Goal: Ask a question

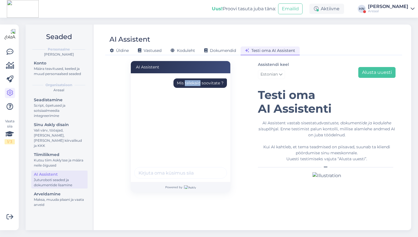
click at [193, 80] on div "Mis telekaid soovitate ?" at bounding box center [200, 83] width 47 height 6
click at [367, 69] on button "Alusta uuesti" at bounding box center [377, 72] width 37 height 11
click at [173, 173] on input "text" at bounding box center [180, 172] width 93 height 11
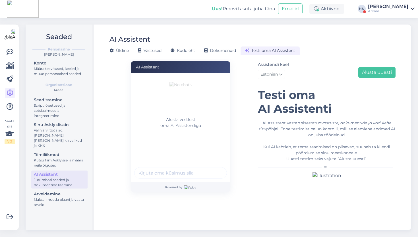
paste input "Mis telekaid soovitate ?"
type input "Mis telekaid soovitate ?"
click at [215, 168] on button "submit" at bounding box center [219, 172] width 9 height 9
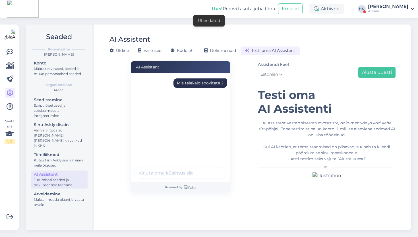
click at [208, 81] on div "Mis telekaid soovitate ?" at bounding box center [200, 83] width 47 height 6
copy div "Mis telekaid soovitate ?"
click at [370, 69] on button "Alusta uuesti" at bounding box center [377, 72] width 37 height 11
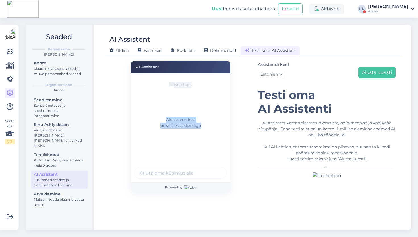
click at [180, 167] on input "text" at bounding box center [180, 172] width 93 height 11
click at [180, 172] on input "text" at bounding box center [180, 172] width 93 height 11
paste input "Mis telekaid soovitate ?"
type input "Mis telekaid soovitate ?"
click at [215, 168] on button "submit" at bounding box center [219, 172] width 9 height 9
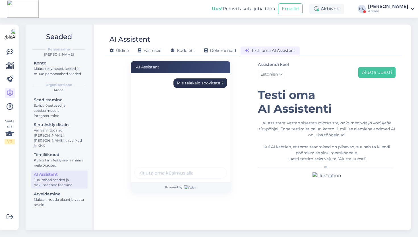
click at [197, 81] on div "Mis telekaid soovitate ?" at bounding box center [200, 83] width 47 height 6
copy div "Mis telekaid soovitate ?"
click at [374, 72] on button "Alusta uuesti" at bounding box center [377, 72] width 37 height 11
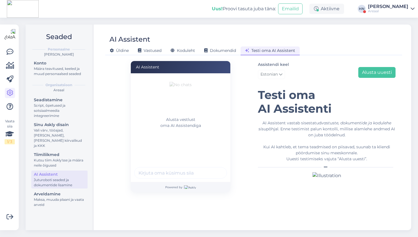
click at [196, 170] on input "text" at bounding box center [180, 172] width 93 height 11
paste input "Mis telekaid soovitate ?"
type input "Mis telekaid soovitate ?"
click at [215, 168] on button "submit" at bounding box center [219, 172] width 9 height 9
click at [190, 144] on div "Mis telekaid soovitate ?" at bounding box center [182, 117] width 96 height 85
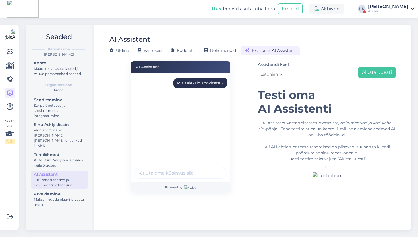
click at [188, 87] on div "Mis telekaid soovitate ?" at bounding box center [201, 82] width 54 height 9
click at [190, 83] on div "Mis telekaid soovitate ?" at bounding box center [200, 83] width 47 height 6
copy div "Mis telekaid soovitate ?"
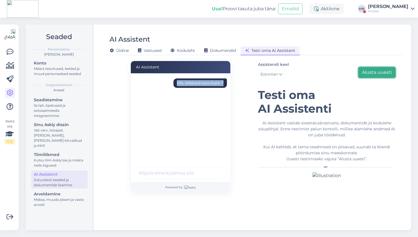
click at [367, 69] on button "Alusta uuesti" at bounding box center [377, 72] width 37 height 11
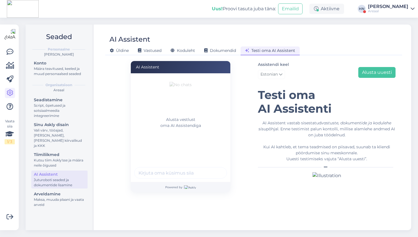
click at [191, 173] on input "text" at bounding box center [180, 172] width 93 height 11
paste input "Mis telekaid soovitate ?"
type input "Mis telekaid soovitate ?"
click at [215, 168] on button "submit" at bounding box center [219, 172] width 9 height 9
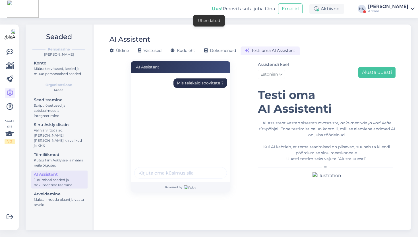
click at [188, 86] on div "Mis telekaid soovitate ?" at bounding box center [201, 82] width 54 height 9
copy div "Mis telekaid soovitate ?"
click at [218, 82] on div "Mis telekaid soovitate ?" at bounding box center [200, 83] width 47 height 6
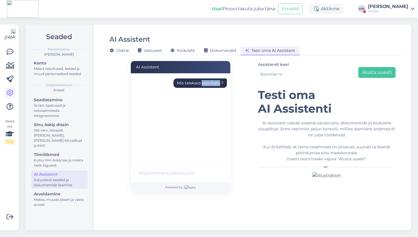
click at [218, 82] on div "Mis telekaid soovitate ?" at bounding box center [200, 83] width 47 height 6
click at [379, 78] on div "Assistendi keel Estonian Alusta uuesti" at bounding box center [327, 71] width 138 height 20
click at [379, 72] on button "Alusta uuesti" at bounding box center [377, 72] width 37 height 11
click at [159, 178] on input "text" at bounding box center [180, 172] width 93 height 11
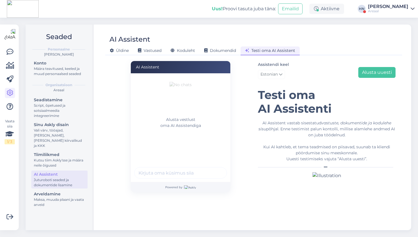
paste input "Mis telekaid soovitate ?"
type input "Mis telekaid soovitate ?"
click at [220, 172] on button "submit" at bounding box center [219, 172] width 9 height 9
click at [198, 138] on div "Mis telekaid soovitate ?" at bounding box center [182, 117] width 96 height 85
click at [207, 87] on div "Mis telekaid soovitate ?" at bounding box center [201, 82] width 54 height 9
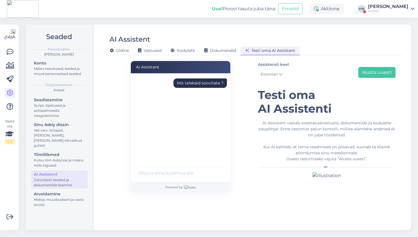
click at [207, 87] on div "Mis telekaid soovitate ?" at bounding box center [201, 82] width 54 height 9
copy div "Mis telekaid soovitate ?"
click at [381, 69] on button "Alusta uuesti" at bounding box center [377, 72] width 37 height 11
click at [163, 174] on input "text" at bounding box center [180, 172] width 93 height 11
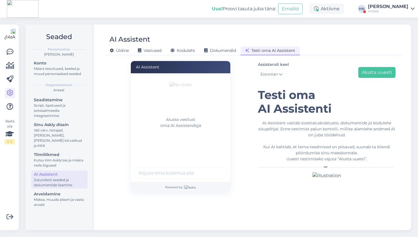
paste input "Mis telekaid soovitate ?"
type input "Mis telekaid soovitate ?"
click at [215, 168] on button "submit" at bounding box center [219, 172] width 9 height 9
click at [198, 105] on div "Mis telekaid soovitate ?" at bounding box center [182, 117] width 96 height 85
click at [189, 86] on div "Mis telekaid soovitate ?" at bounding box center [200, 83] width 47 height 6
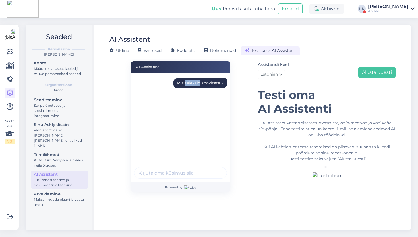
click at [189, 86] on div "Mis telekaid soovitate ?" at bounding box center [200, 83] width 47 height 6
copy div "telekaid"
click at [189, 86] on div "Mis telekaid soovitate ?" at bounding box center [200, 83] width 47 height 6
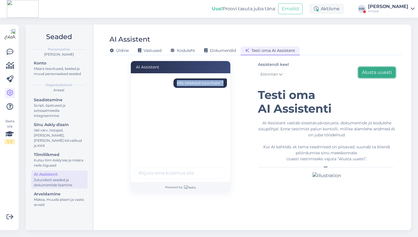
click at [379, 73] on button "Alusta uuesti" at bounding box center [377, 72] width 37 height 11
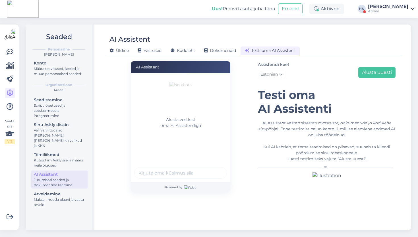
click at [163, 168] on input "text" at bounding box center [180, 172] width 93 height 11
paste input "Mis telekaid soovitate ?"
type input "Mis telekaid soovitate ?"
click at [215, 168] on button "submit" at bounding box center [219, 172] width 9 height 9
